Goal: Use online tool/utility: Utilize a website feature to perform a specific function

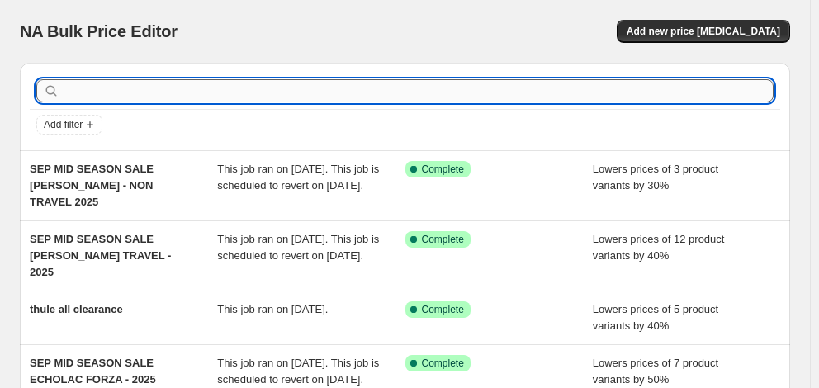
click at [124, 83] on input "text" at bounding box center [418, 90] width 711 height 23
type input "[DEMOGRAPHIC_DATA] tourister"
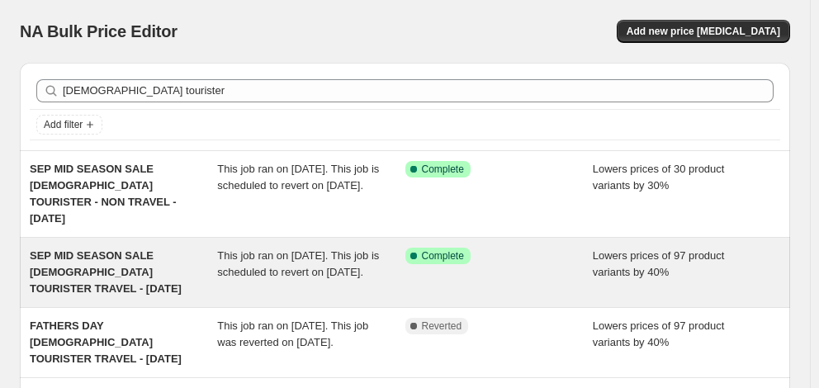
click at [130, 253] on span "SEP MID SEASON SALE [DEMOGRAPHIC_DATA] TOURISTER TRAVEL - [DATE]" at bounding box center [106, 271] width 152 height 45
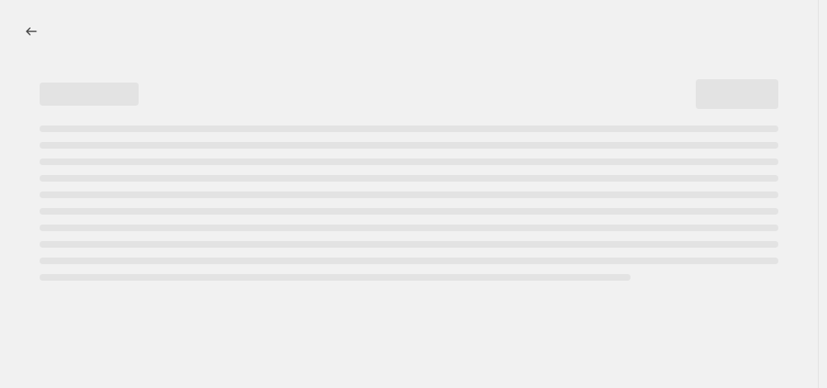
select select "percentage"
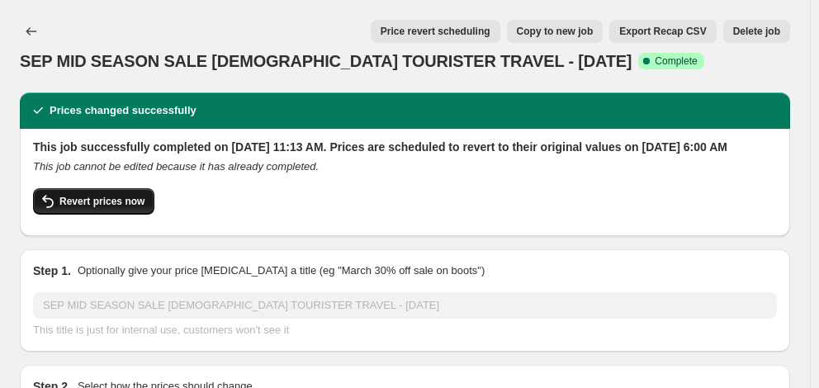
click at [111, 208] on span "Revert prices now" at bounding box center [101, 201] width 85 height 13
checkbox input "false"
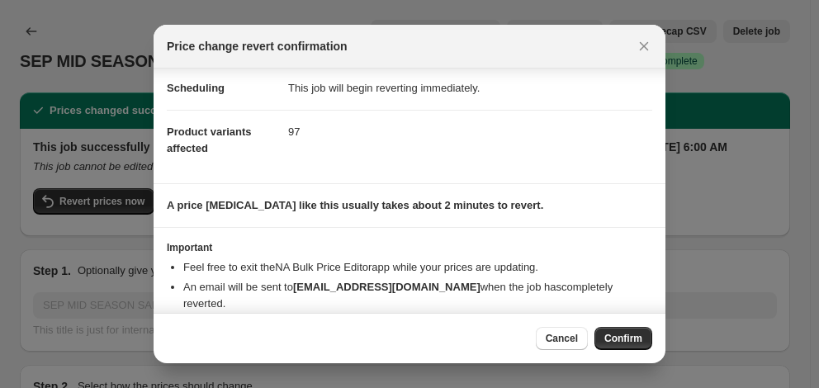
scroll to position [69, 0]
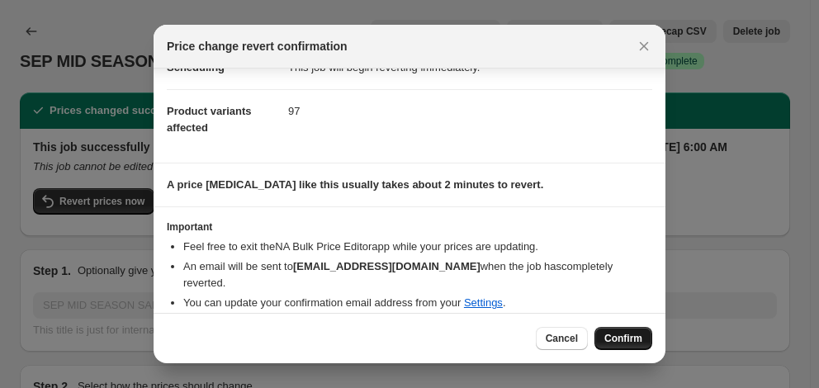
click at [612, 336] on span "Confirm" at bounding box center [623, 338] width 38 height 13
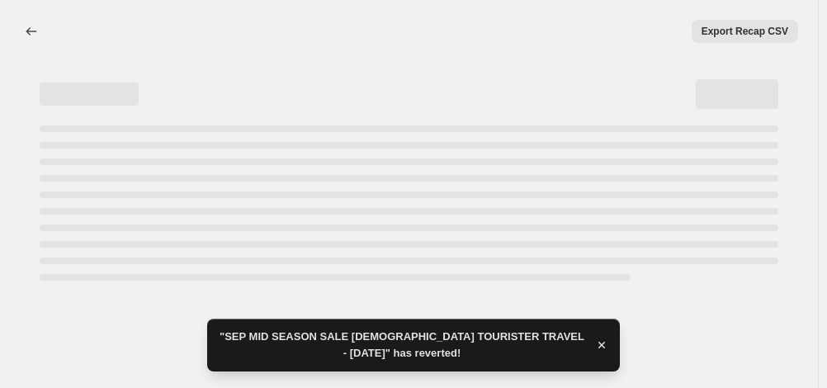
select select "percentage"
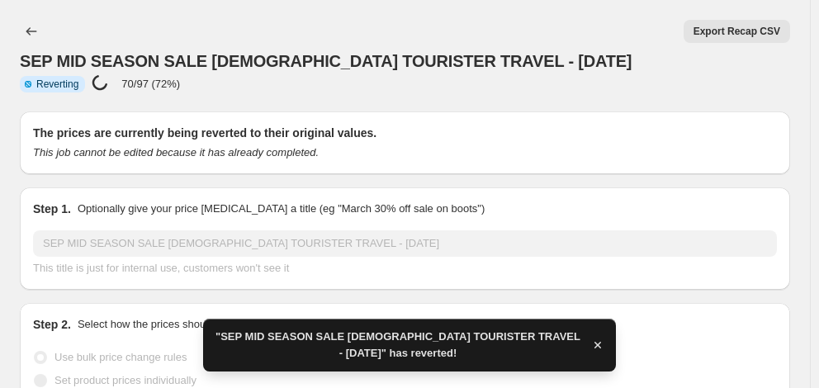
checkbox input "true"
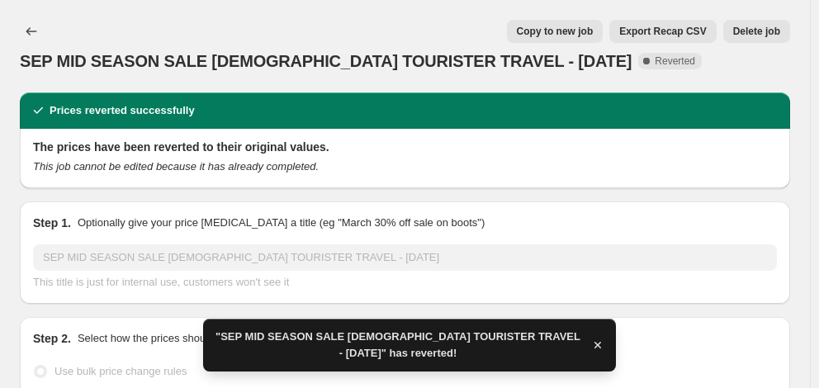
click at [560, 35] on span "Copy to new job" at bounding box center [555, 31] width 77 height 13
select select "percentage"
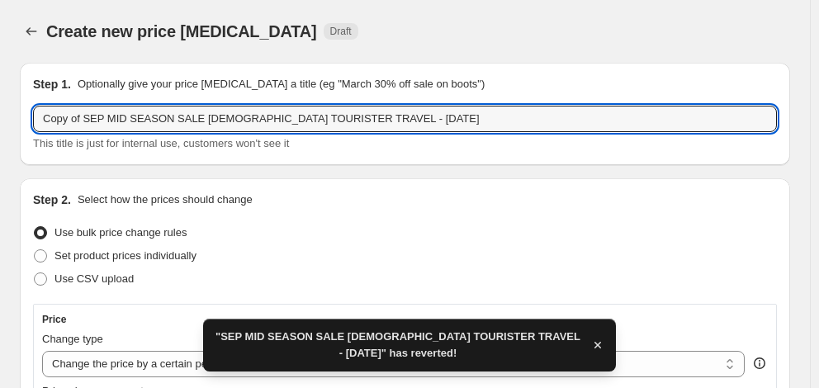
drag, startPoint x: 83, startPoint y: 119, endPoint x: 10, endPoint y: 123, distance: 73.6
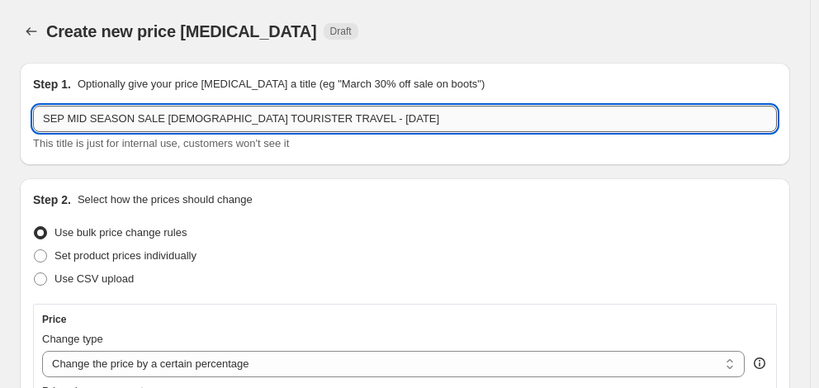
click at [326, 120] on input "SEP MID SEASON SALE [DEMOGRAPHIC_DATA] TOURISTER TRAVEL - [DATE]" at bounding box center [405, 119] width 744 height 26
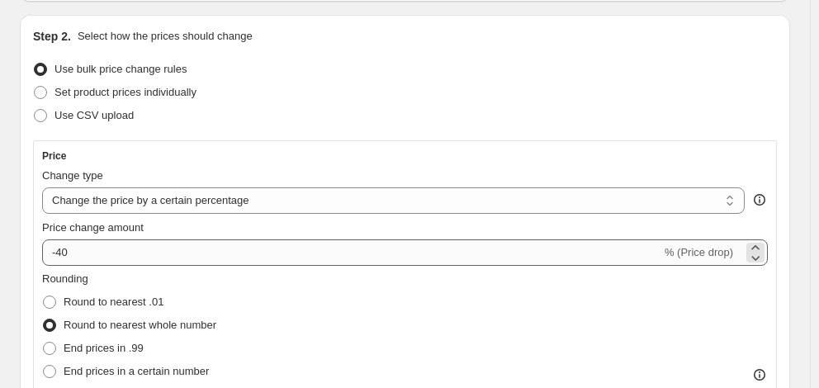
scroll to position [165, 0]
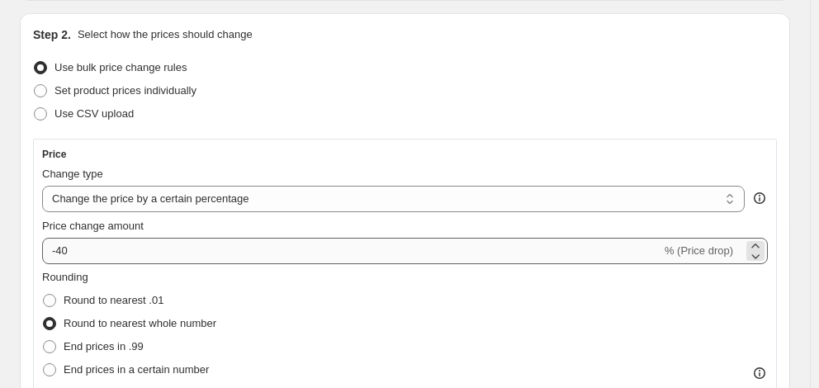
type input "SEP MID SEASON SALE [DEMOGRAPHIC_DATA] TOURISTER TRAVEL - [DATE]"
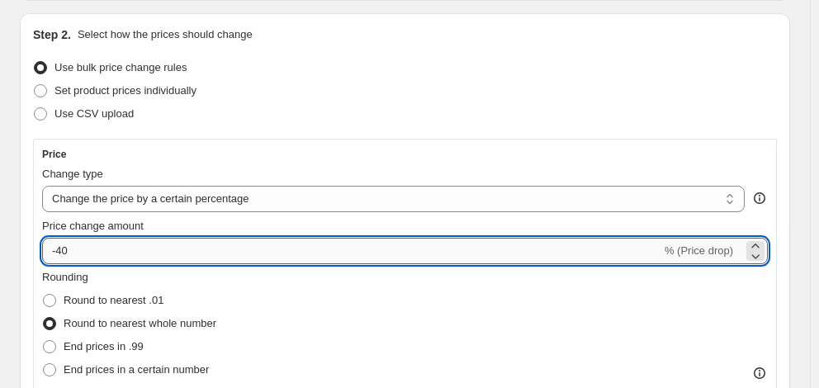
click at [149, 257] on input "-40" at bounding box center [351, 251] width 619 height 26
type input "-4"
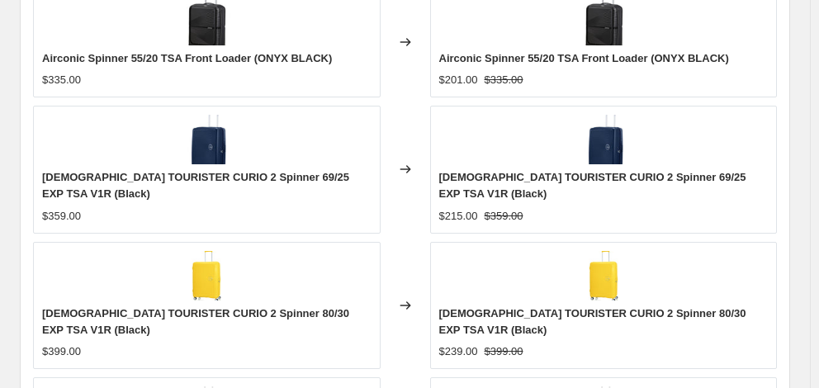
scroll to position [1328, 0]
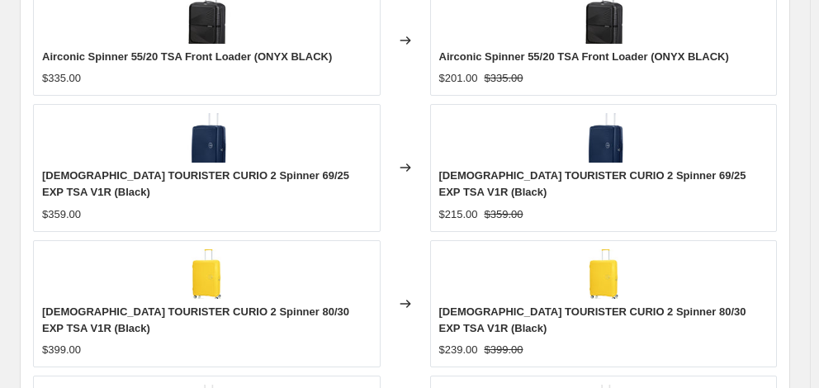
type input "-50"
checkbox input "true"
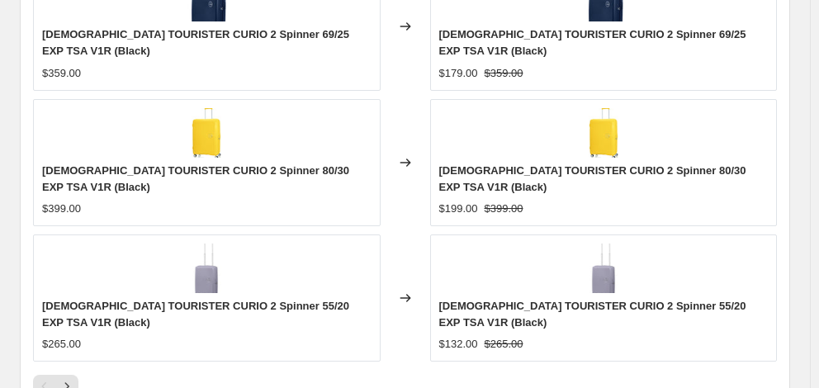
scroll to position [1493, 0]
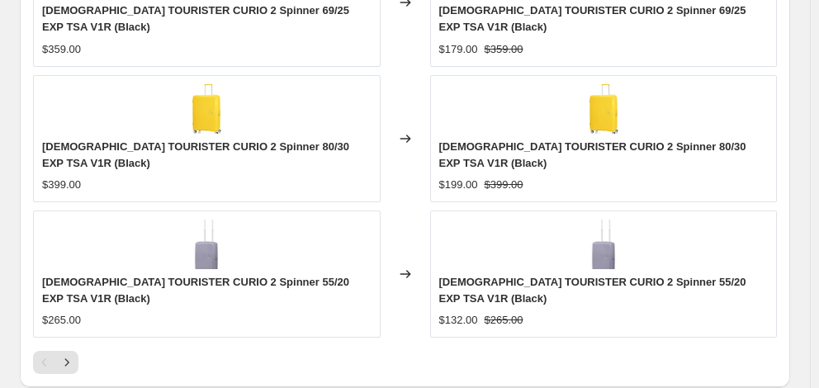
type input "[DATE]"
type input "06:00"
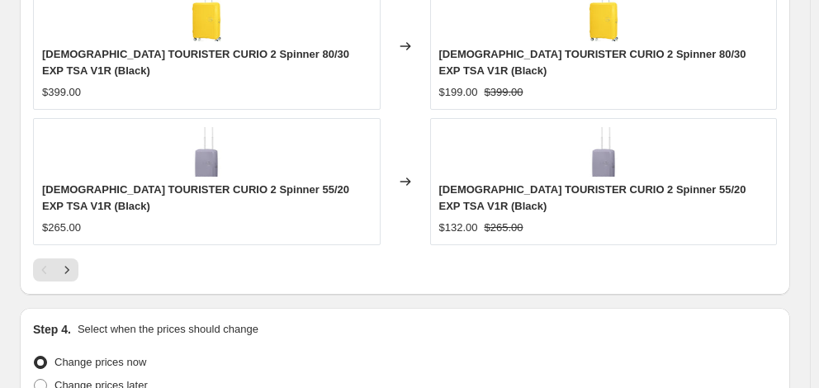
scroll to position [1609, 0]
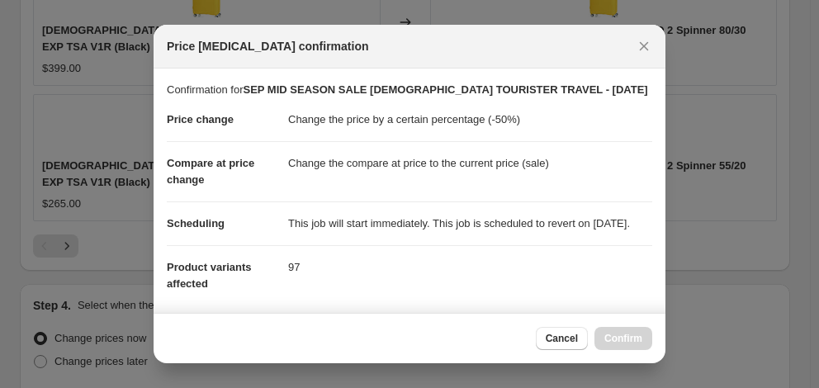
scroll to position [168, 0]
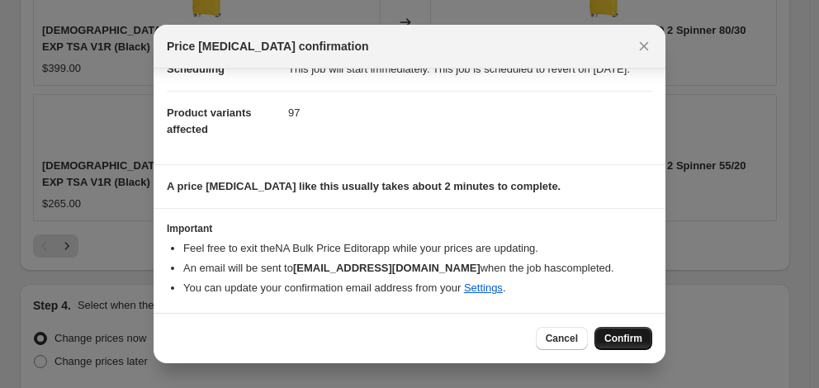
click at [618, 333] on span "Confirm" at bounding box center [623, 338] width 38 height 13
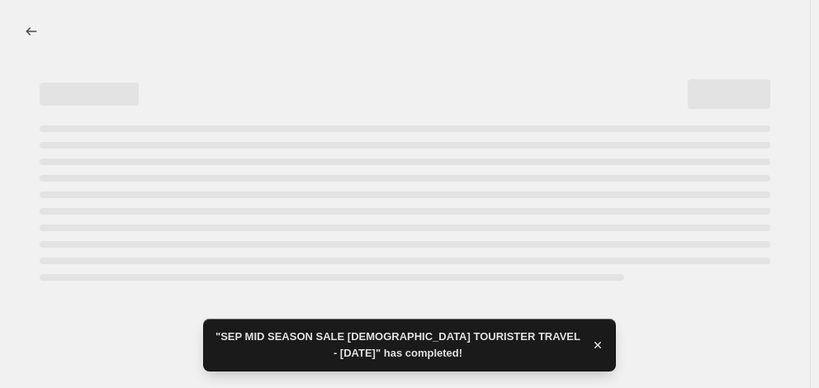
select select "percentage"
